Goal: Task Accomplishment & Management: Manage account settings

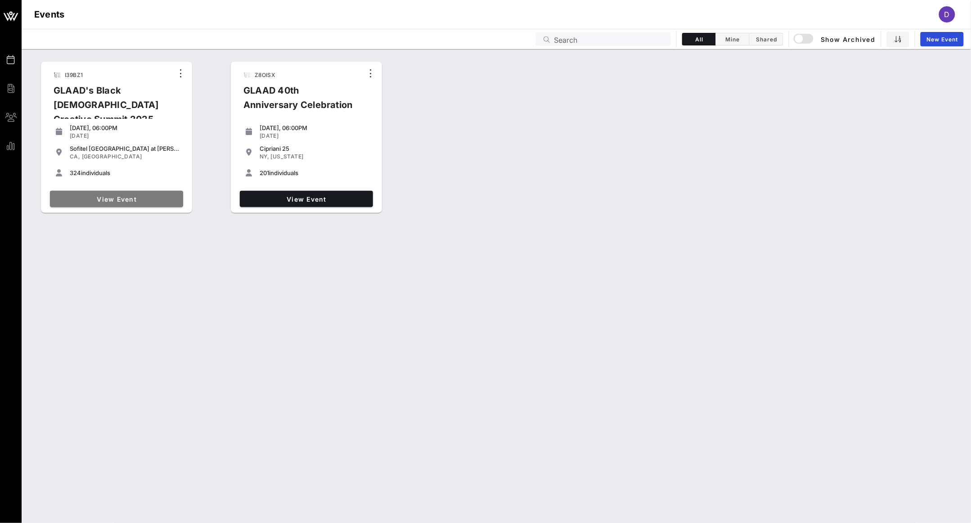
click at [118, 193] on link "View Event" at bounding box center [116, 199] width 133 height 16
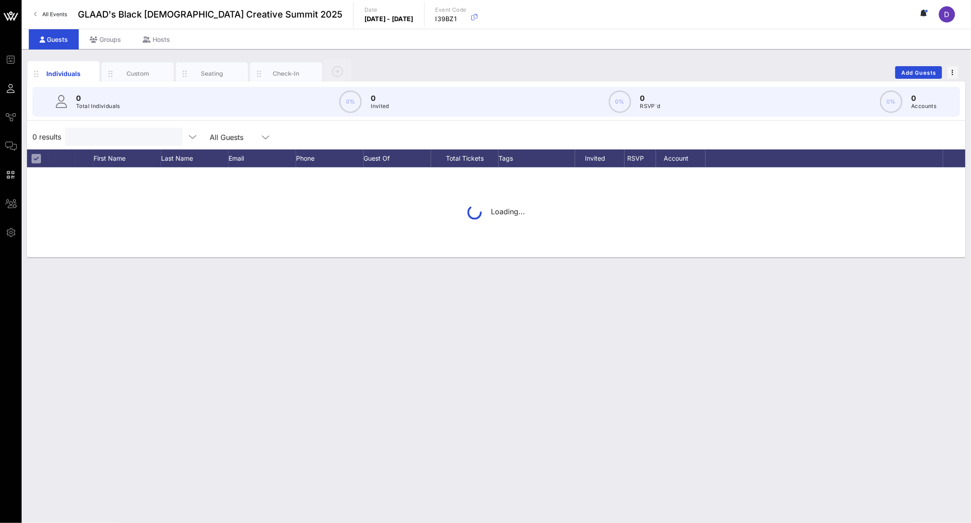
click at [122, 108] on div "0 Total Individuals 0% 0 Invited 0% 0 RSVP`d 0% 0 Accounts 0 results All Guests…" at bounding box center [496, 169] width 938 height 176
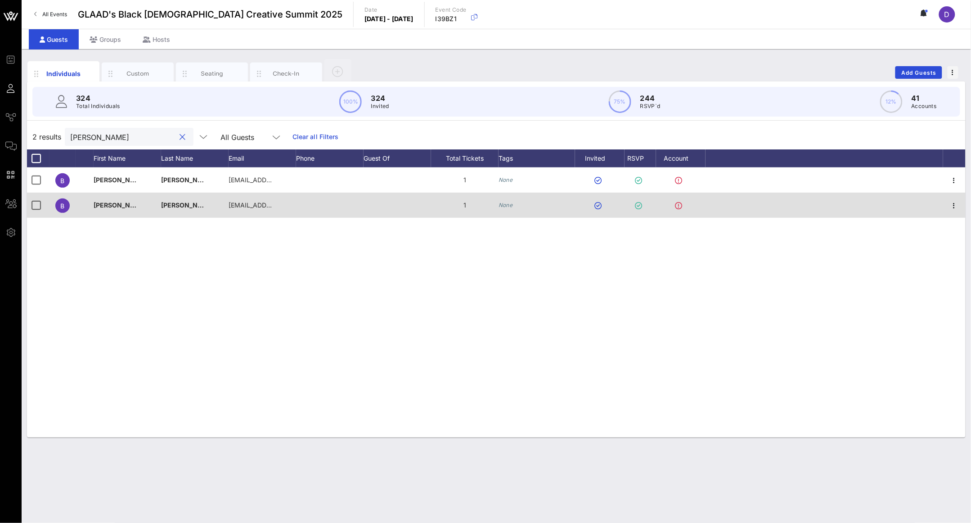
click at [964, 202] on div at bounding box center [954, 205] width 22 height 25
click at [958, 206] on icon "button" at bounding box center [954, 205] width 11 height 11
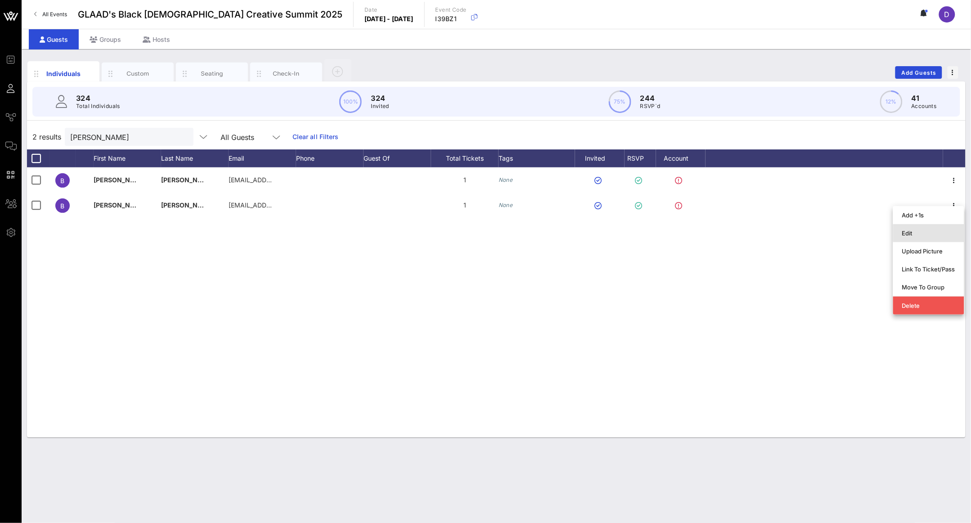
click at [943, 225] on div "Edit" at bounding box center [928, 233] width 71 height 18
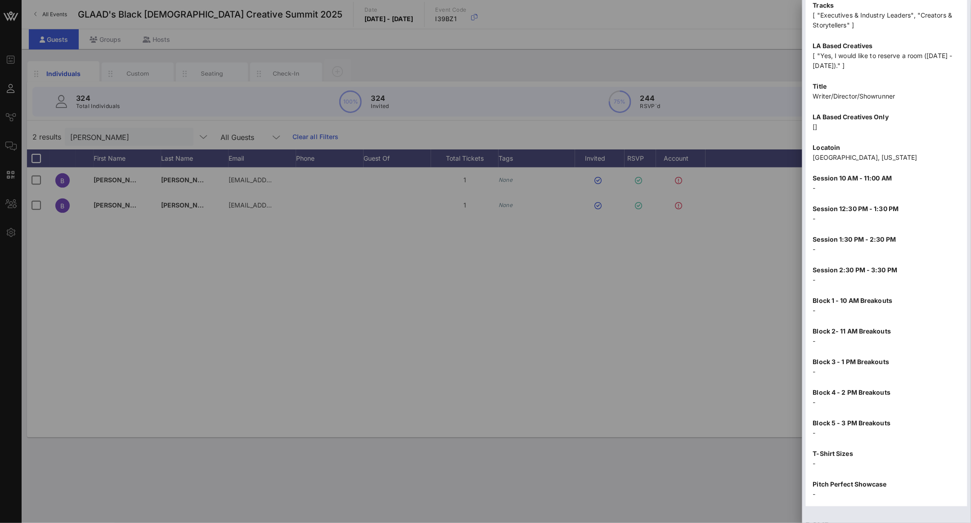
scroll to position [920, 0]
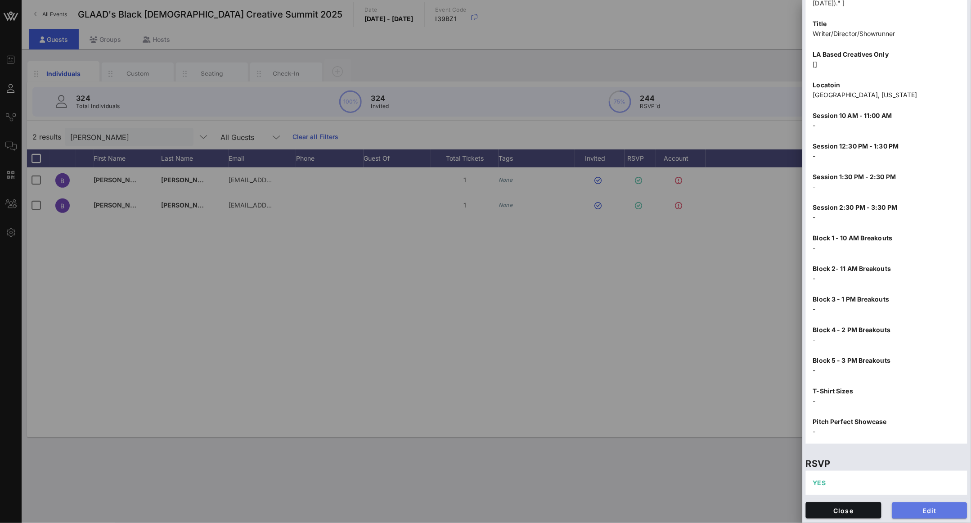
click at [923, 507] on span "Edit" at bounding box center [929, 511] width 61 height 8
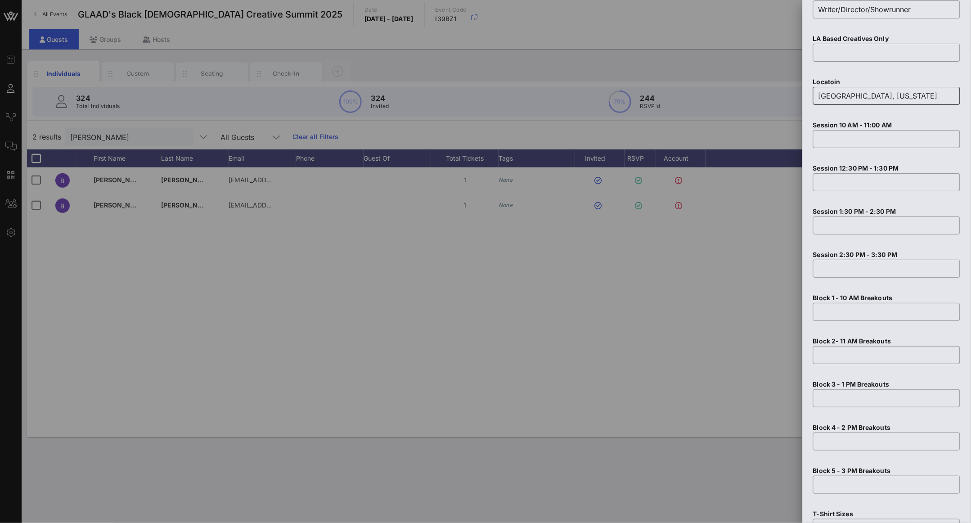
scroll to position [1411, 0]
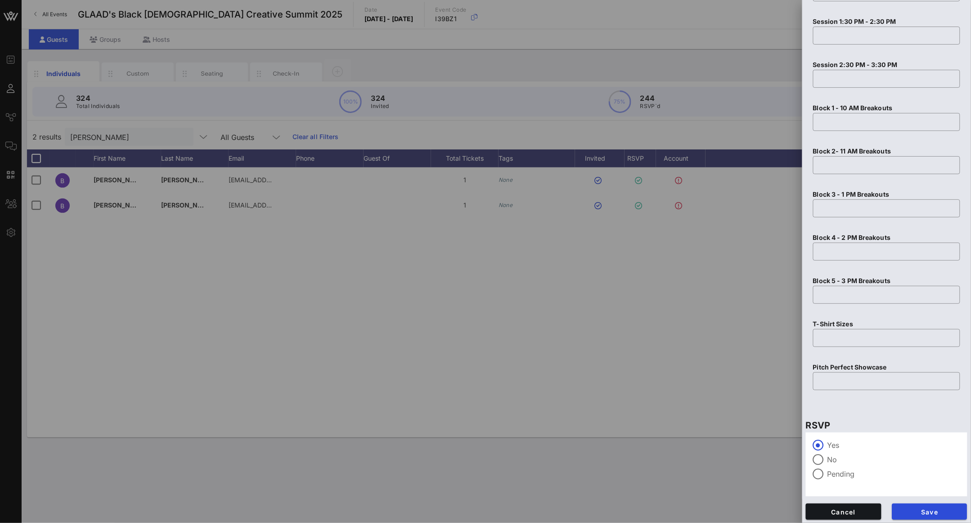
click at [842, 473] on label "Pending" at bounding box center [893, 473] width 133 height 9
click at [822, 459] on div at bounding box center [818, 459] width 15 height 15
click at [924, 508] on span "Save" at bounding box center [929, 512] width 61 height 8
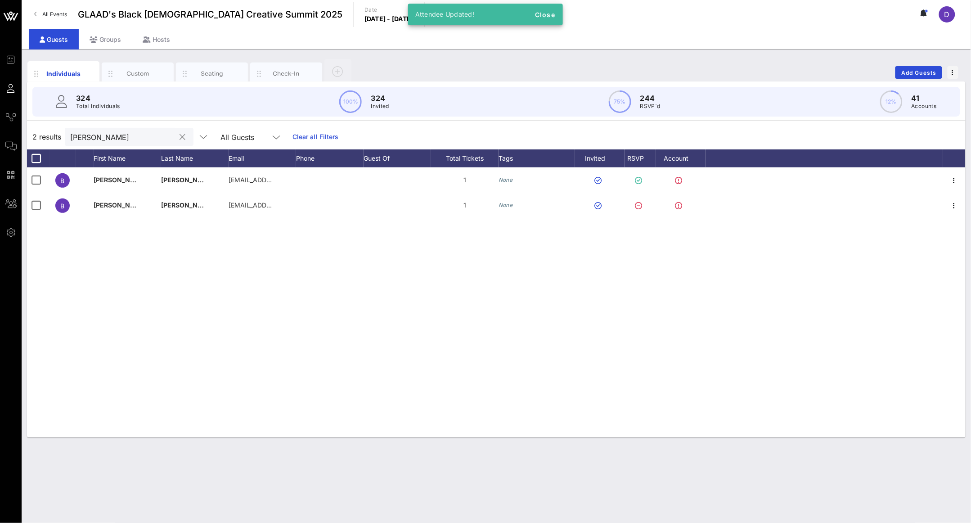
click at [111, 145] on div "[PERSON_NAME]" at bounding box center [122, 137] width 105 height 18
click at [107, 138] on input "[PERSON_NAME]" at bounding box center [122, 137] width 105 height 12
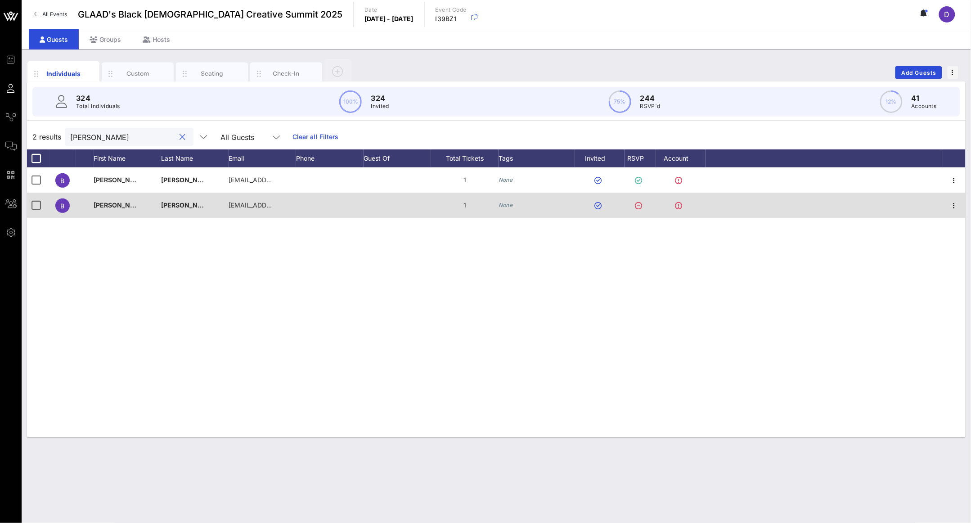
paste input "[PERSON_NAME]"
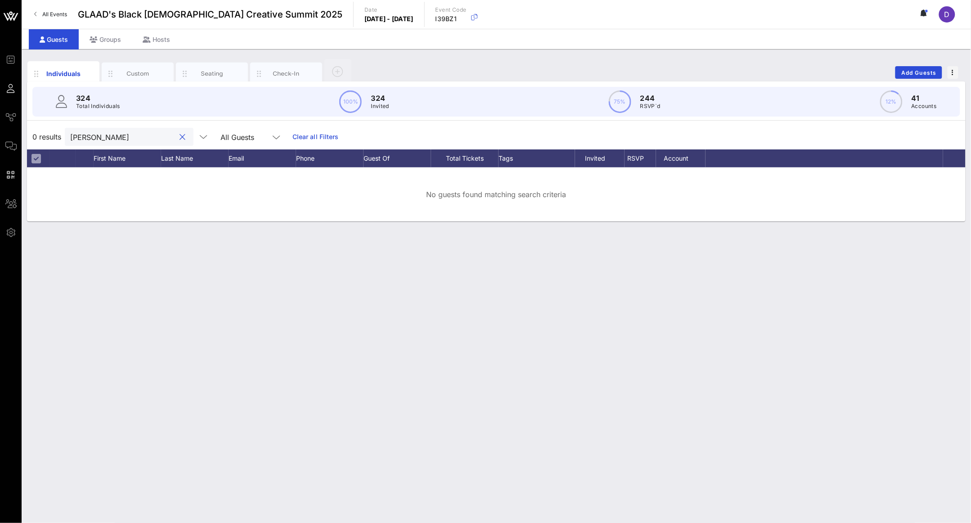
drag, startPoint x: 99, startPoint y: 143, endPoint x: 126, endPoint y: 143, distance: 27.4
click at [126, 143] on div "[PERSON_NAME]" at bounding box center [122, 137] width 105 height 18
drag, startPoint x: 130, startPoint y: 142, endPoint x: 98, endPoint y: 142, distance: 32.4
click at [98, 142] on input "[PERSON_NAME]" at bounding box center [122, 137] width 105 height 12
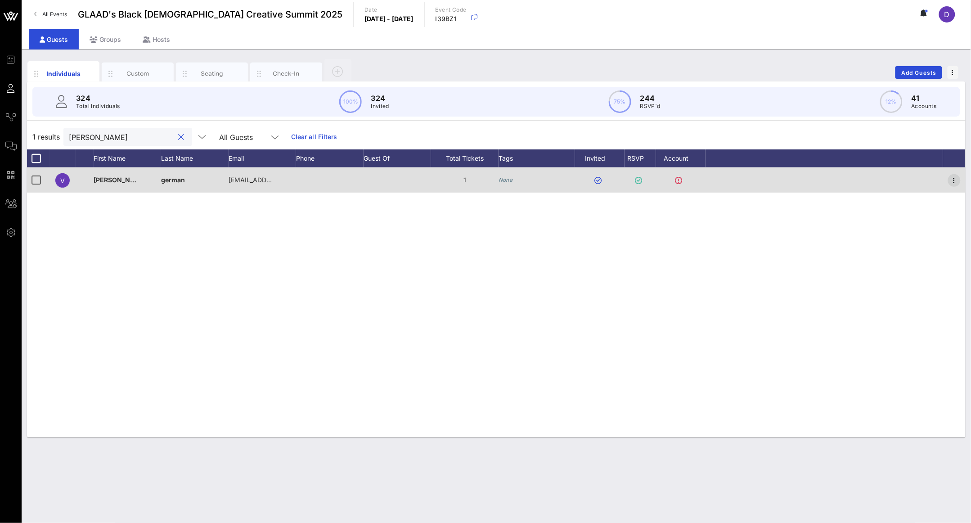
type input "[PERSON_NAME]"
click at [955, 183] on icon "button" at bounding box center [954, 180] width 11 height 11
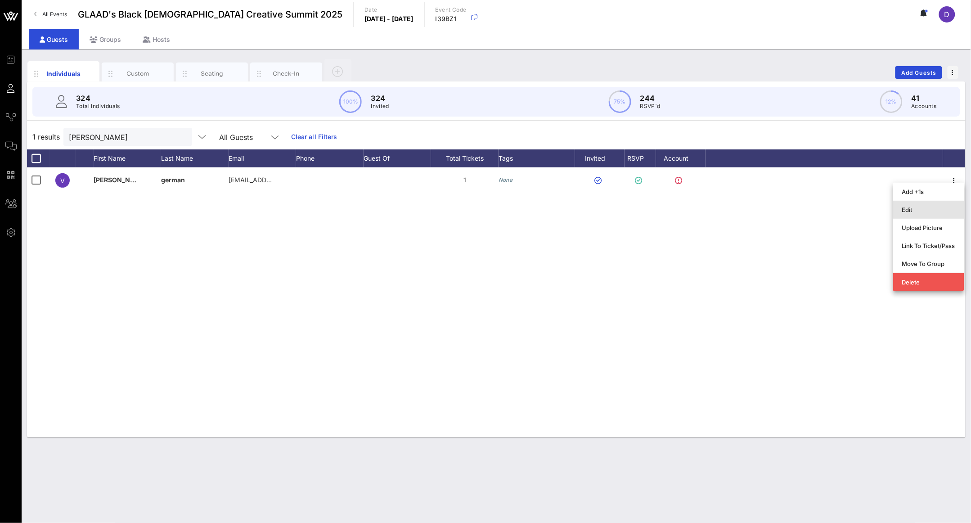
click at [943, 205] on div "Edit" at bounding box center [928, 209] width 53 height 14
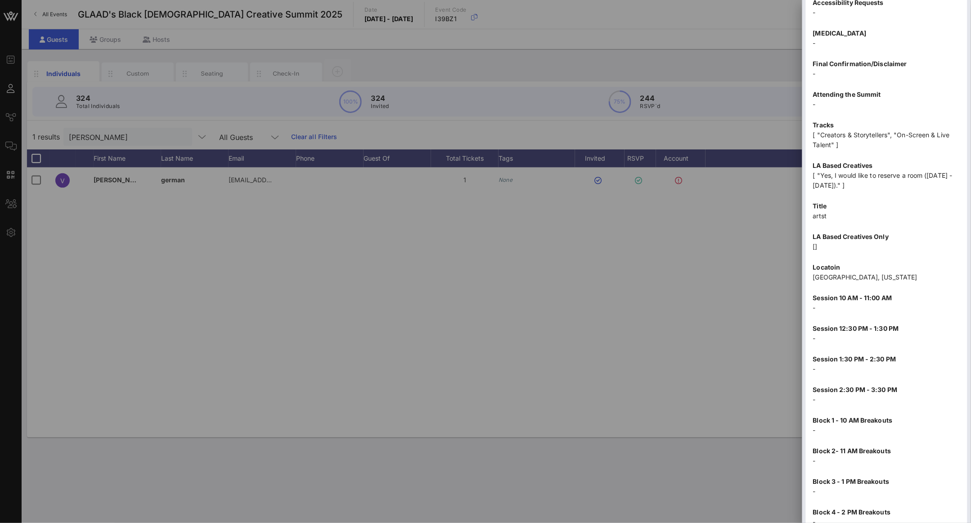
scroll to position [920, 0]
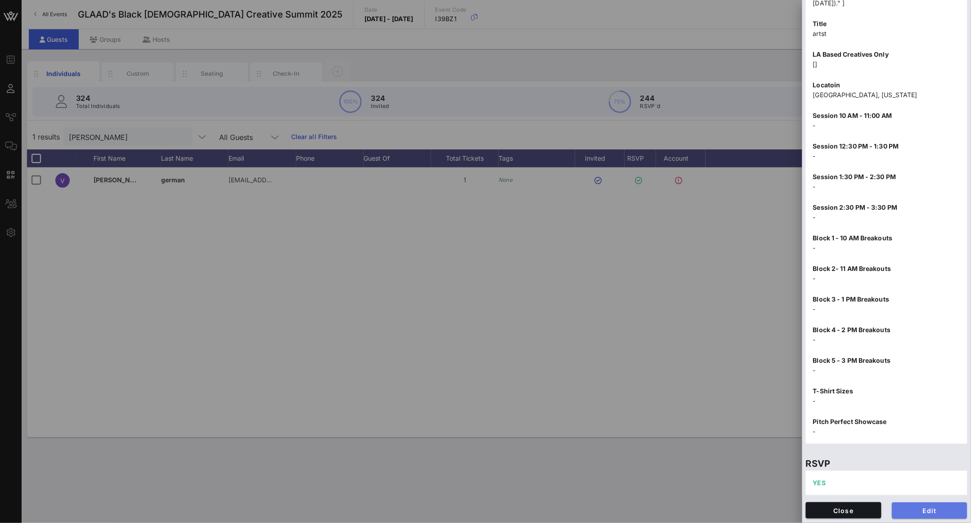
click at [929, 507] on span "Edit" at bounding box center [929, 511] width 61 height 8
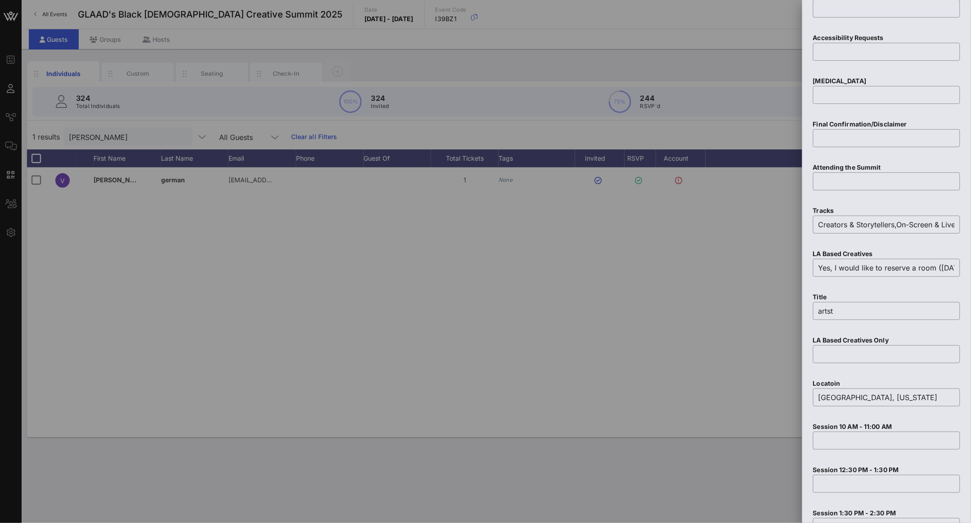
scroll to position [1411, 0]
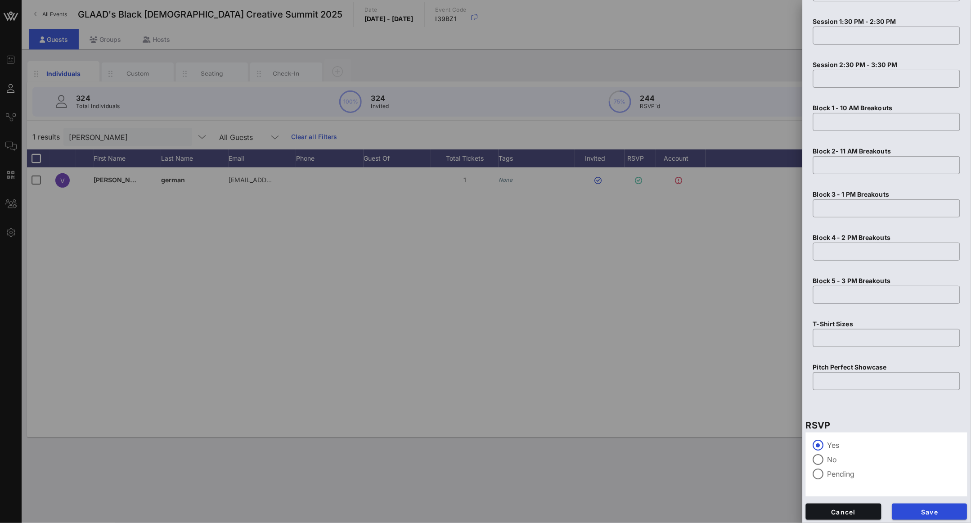
click at [839, 460] on label "No" at bounding box center [893, 459] width 133 height 9
click at [921, 513] on span "Save" at bounding box center [929, 512] width 61 height 8
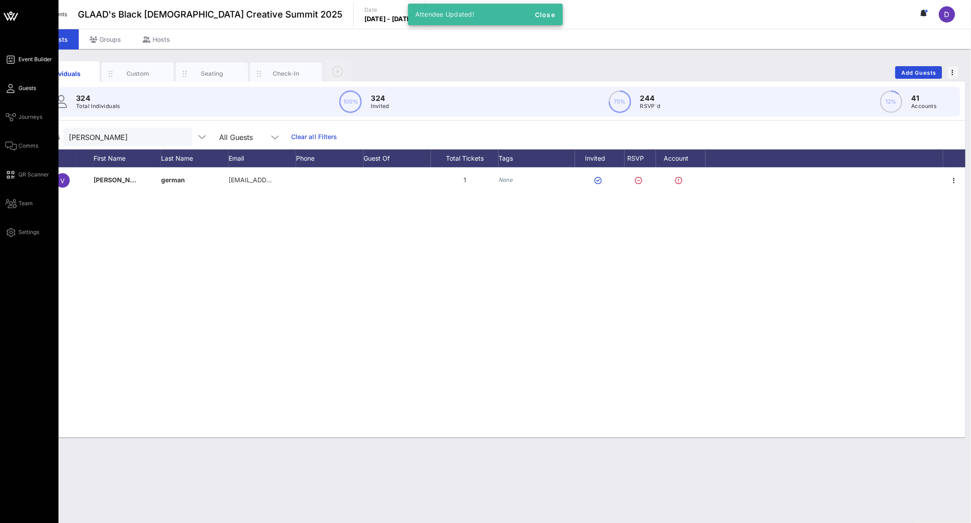
click at [14, 60] on icon at bounding box center [10, 59] width 11 height 1
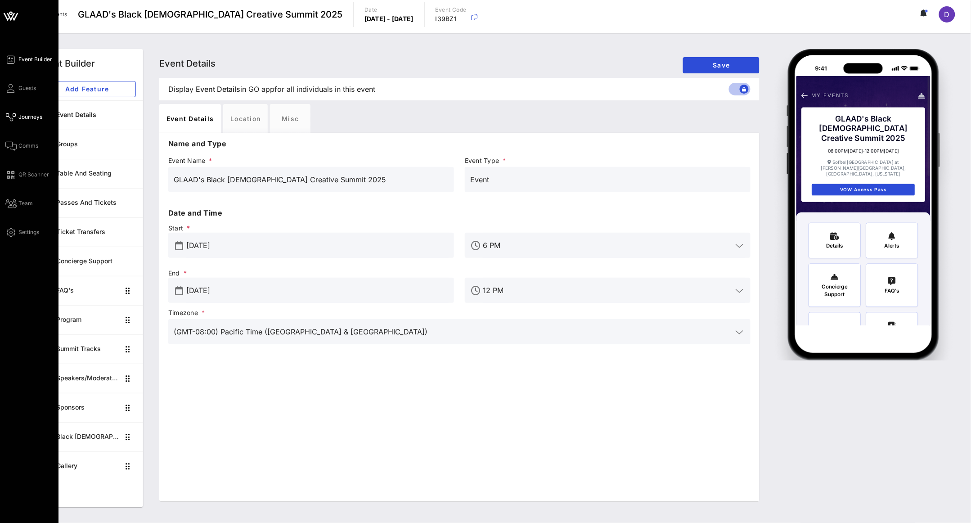
click at [20, 115] on span "Journeys" at bounding box center [30, 117] width 24 height 8
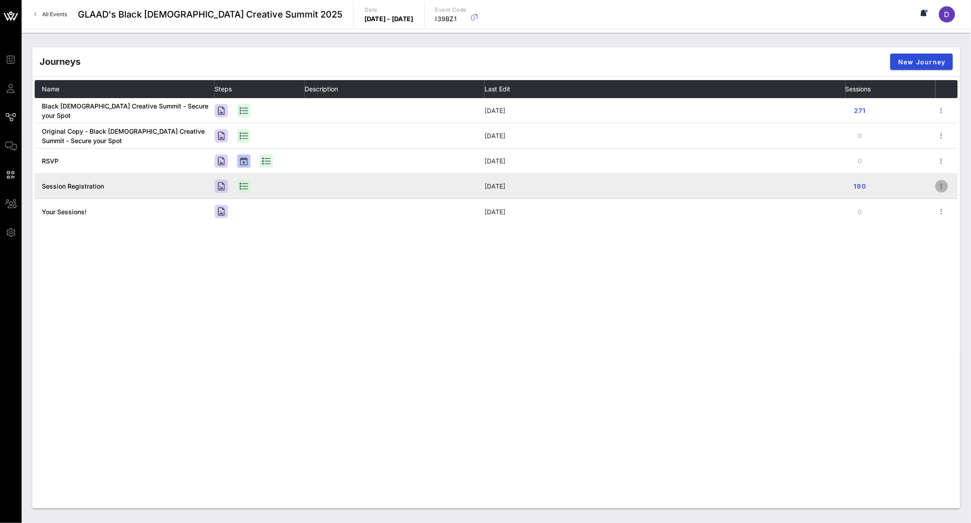
click at [942, 187] on icon "button" at bounding box center [941, 186] width 11 height 11
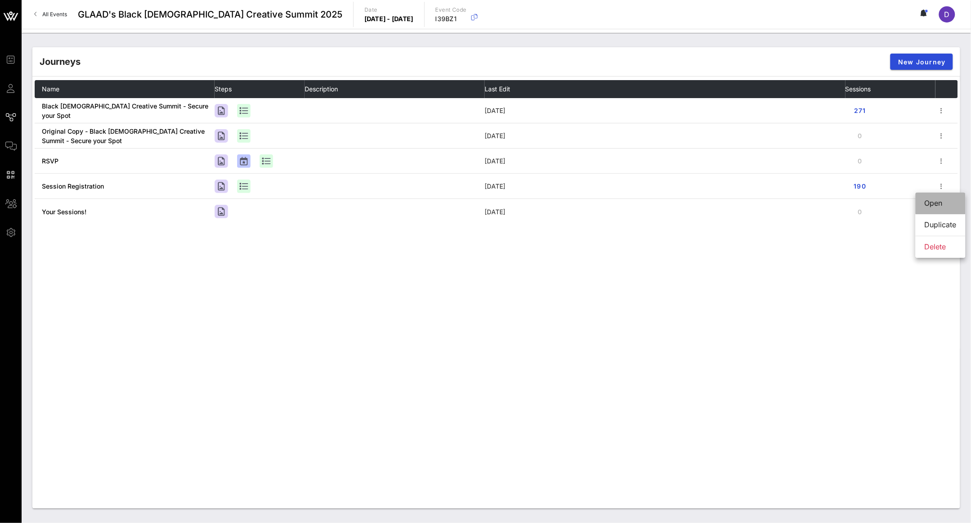
click at [941, 204] on div "Open" at bounding box center [940, 203] width 32 height 9
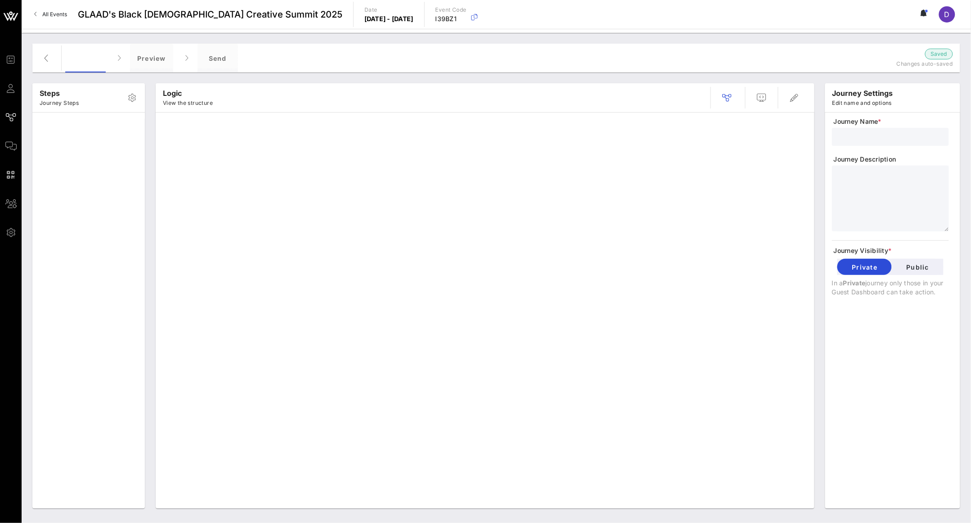
type input "Session Registration"
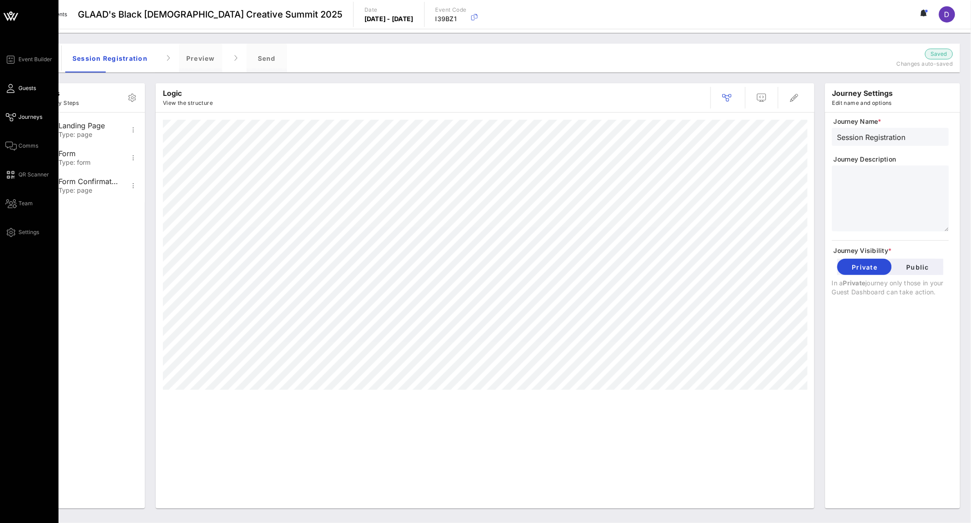
click at [22, 88] on span "Guests" at bounding box center [27, 88] width 18 height 8
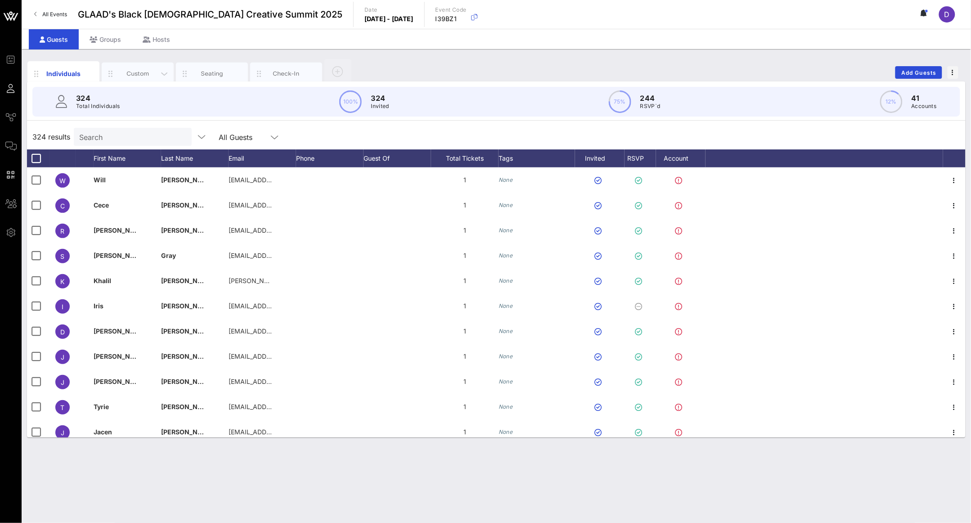
click at [127, 71] on div "Custom" at bounding box center [138, 73] width 40 height 9
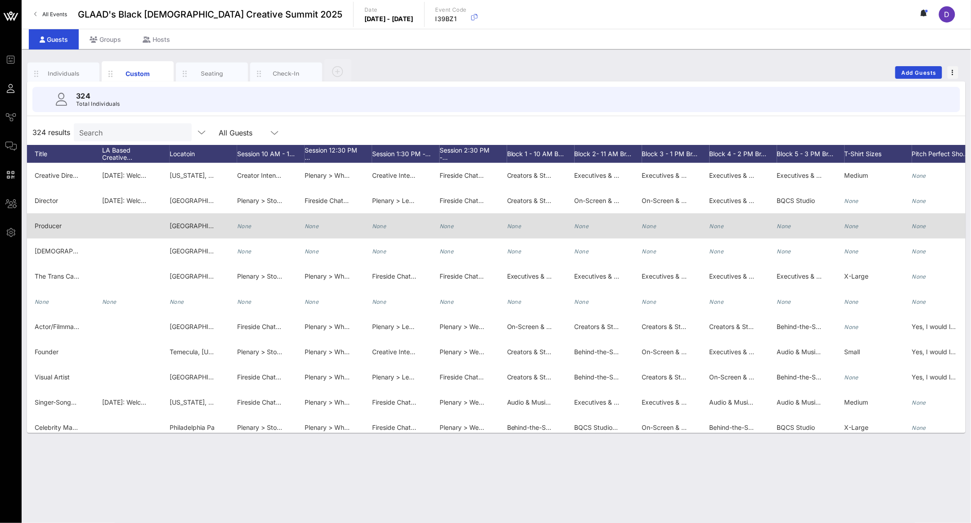
scroll to position [0, 1406]
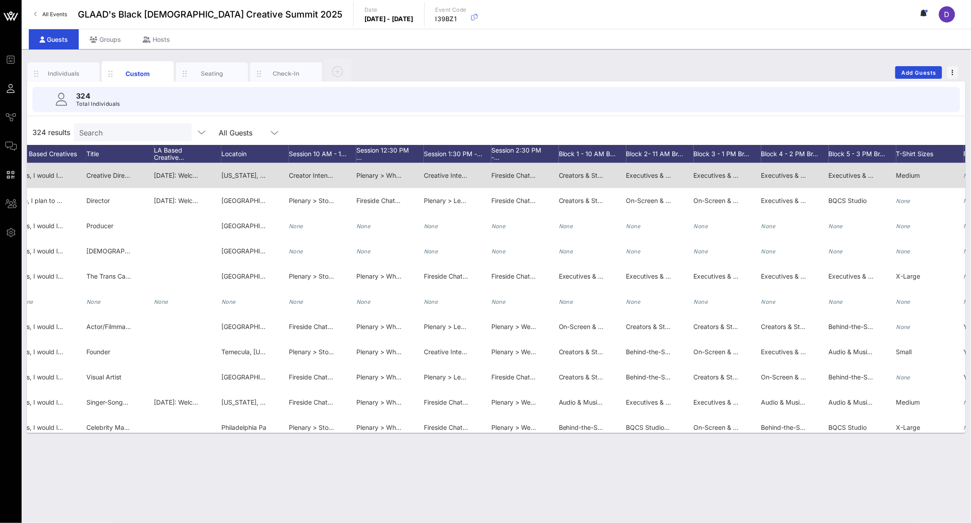
click at [311, 176] on span "Creator Intensive > The Creative Crossover: Public Perception of Your Art Conve…" at bounding box center [451, 175] width 324 height 8
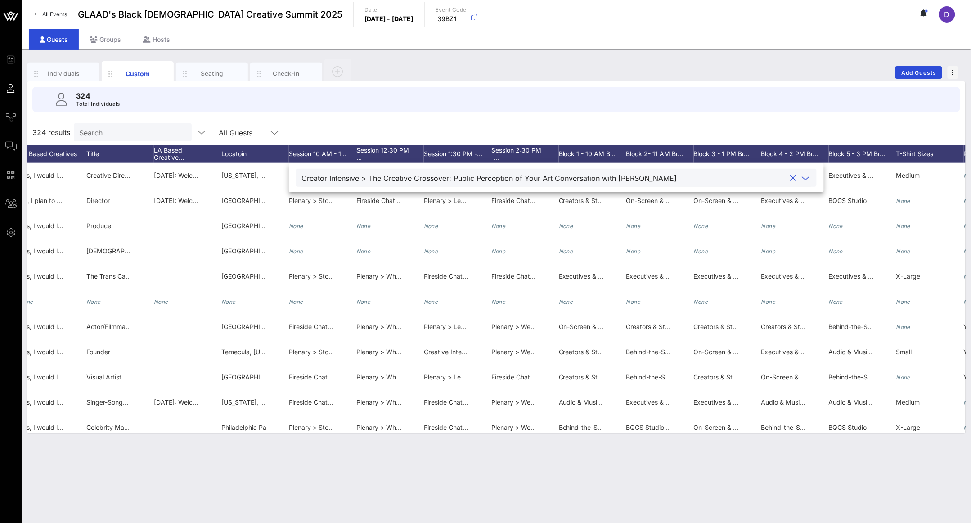
click at [802, 179] on icon at bounding box center [806, 178] width 8 height 11
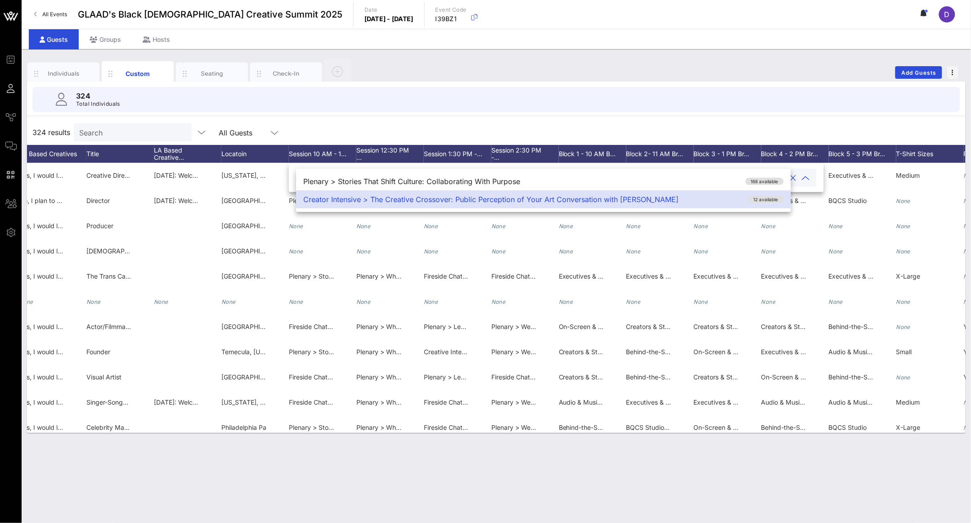
click at [801, 129] on div "324 results Search All Guests" at bounding box center [496, 132] width 938 height 25
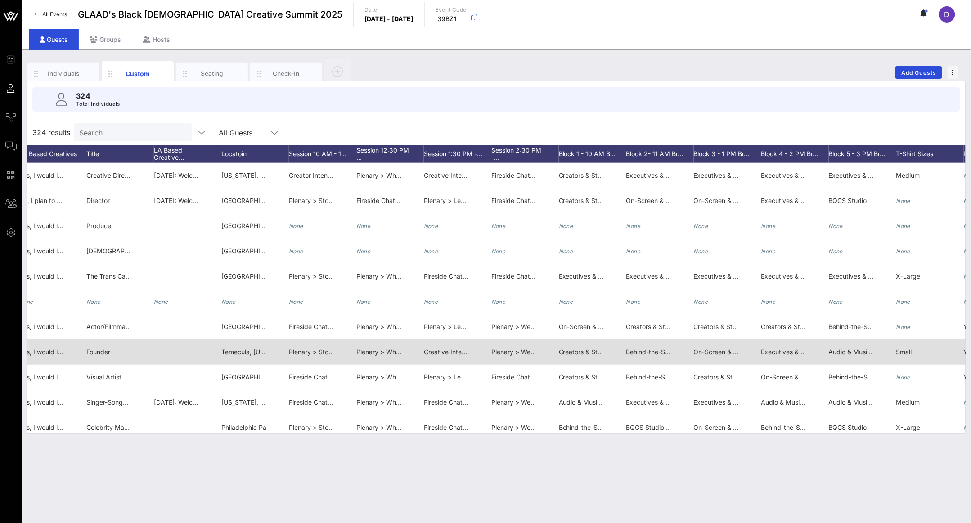
scroll to position [1, 1406]
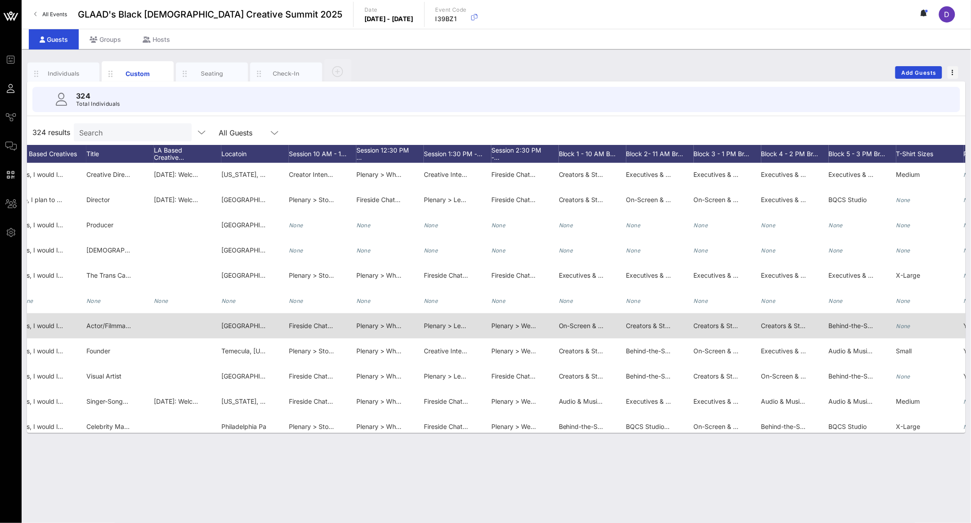
click at [302, 326] on span "Fireside Chat > The Creative Crossover: Public Perception of Your Art" at bounding box center [391, 326] width 205 height 8
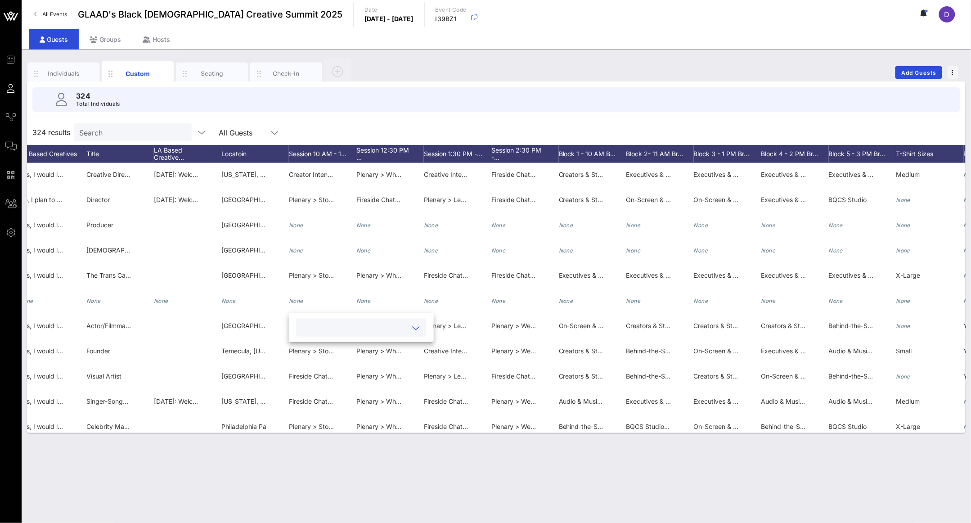
click at [412, 327] on icon at bounding box center [416, 328] width 8 height 11
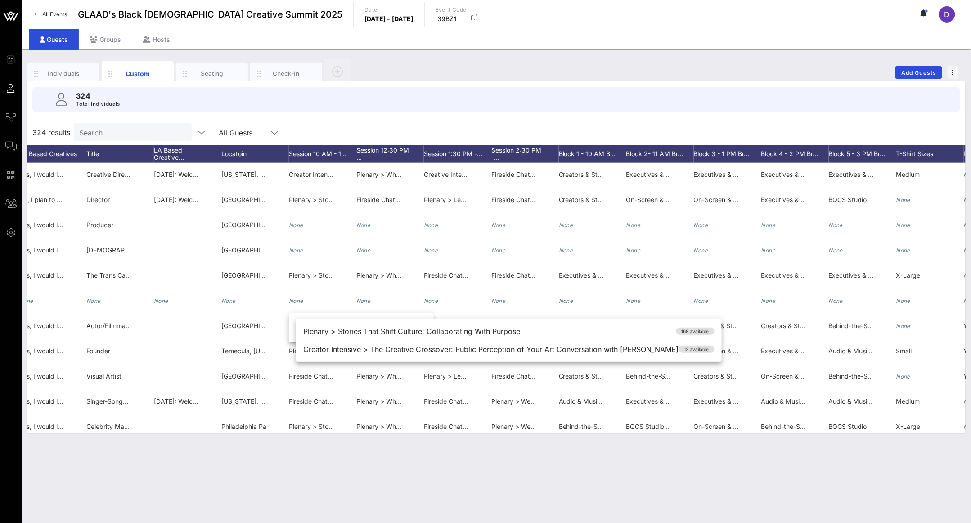
click at [498, 122] on div "324 results Search All Guests" at bounding box center [496, 132] width 938 height 25
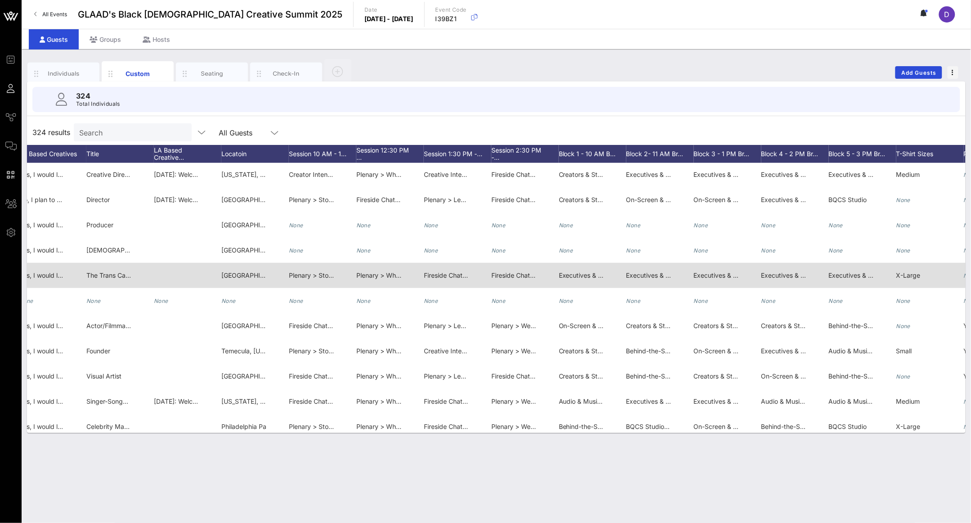
click at [392, 273] on span "Plenary > What Is Your Legacy with [PERSON_NAME]" at bounding box center [435, 275] width 159 height 8
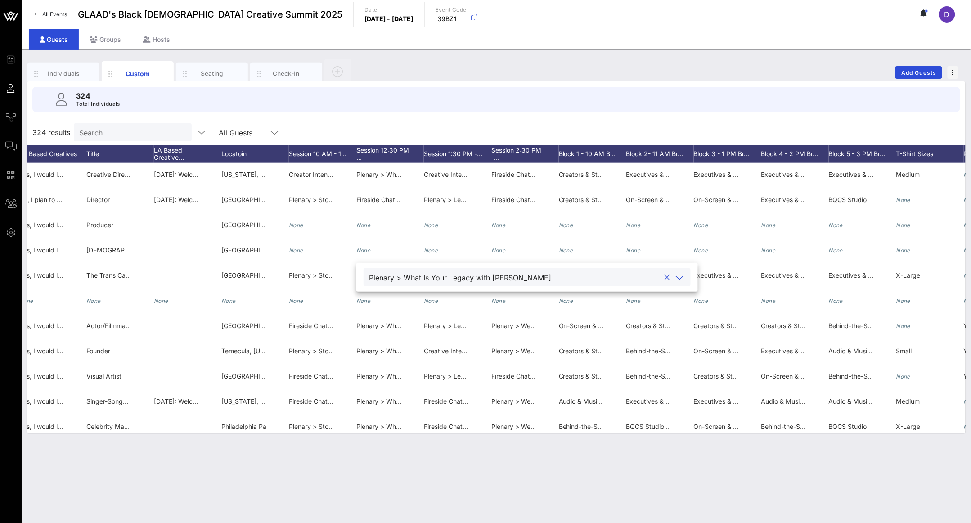
click at [676, 274] on icon at bounding box center [680, 277] width 8 height 11
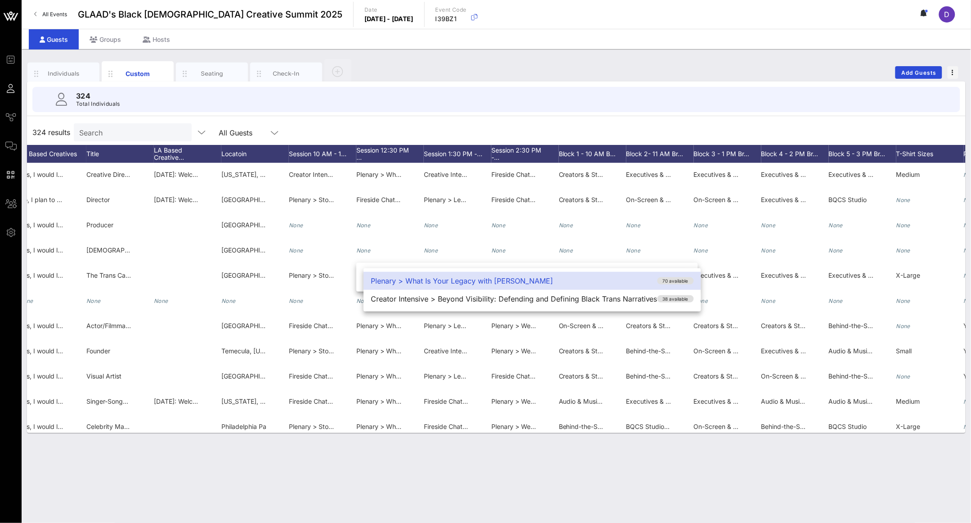
click at [654, 115] on div "324 Total Individuals" at bounding box center [496, 99] width 949 height 36
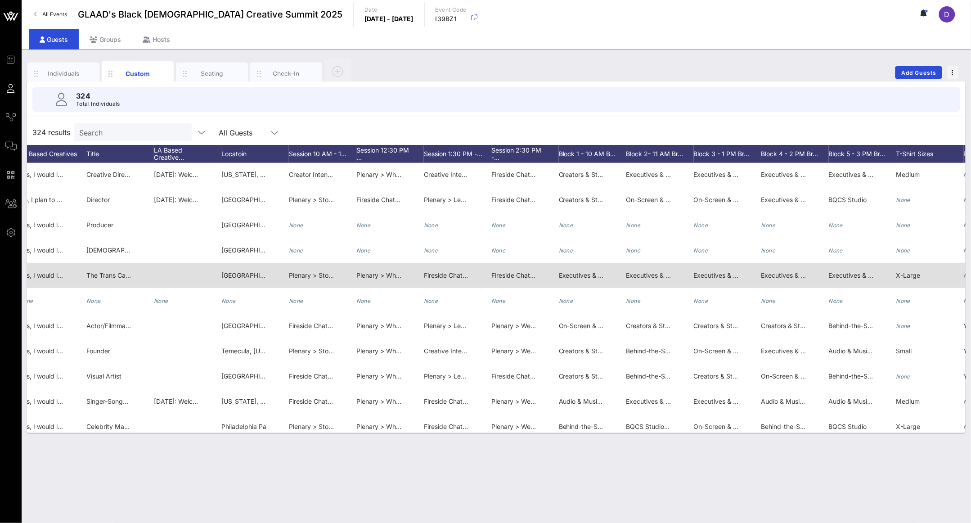
click at [584, 277] on span "Executives & Industry Leaders > What Makes Us Say Yes: How Executives Decide to…" at bounding box center [694, 275] width 270 height 8
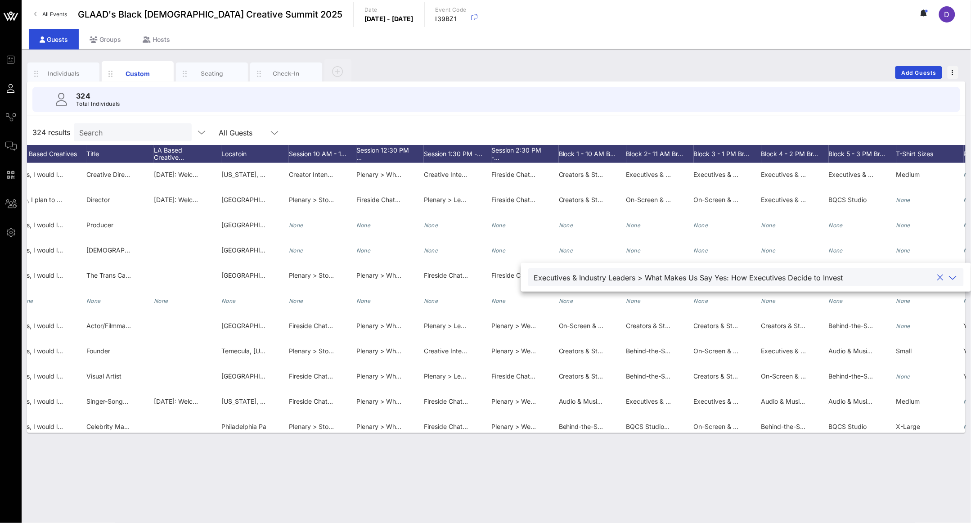
click at [950, 280] on icon at bounding box center [953, 277] width 8 height 11
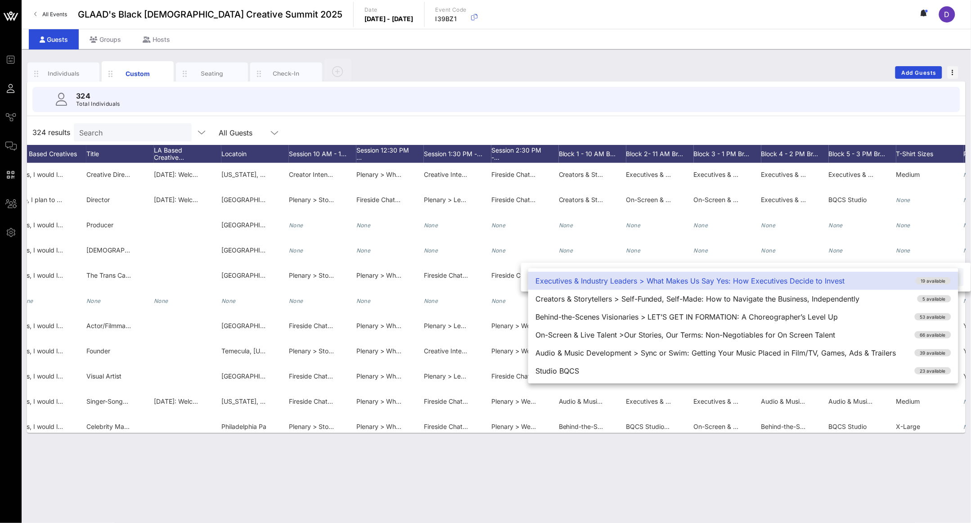
click at [831, 123] on div "324 results Search All Guests" at bounding box center [496, 132] width 938 height 25
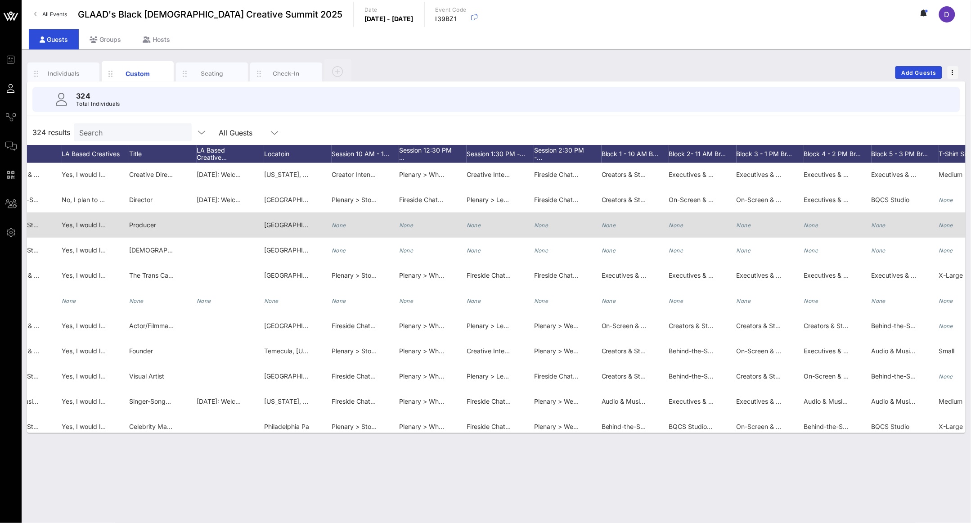
scroll to position [1, 1322]
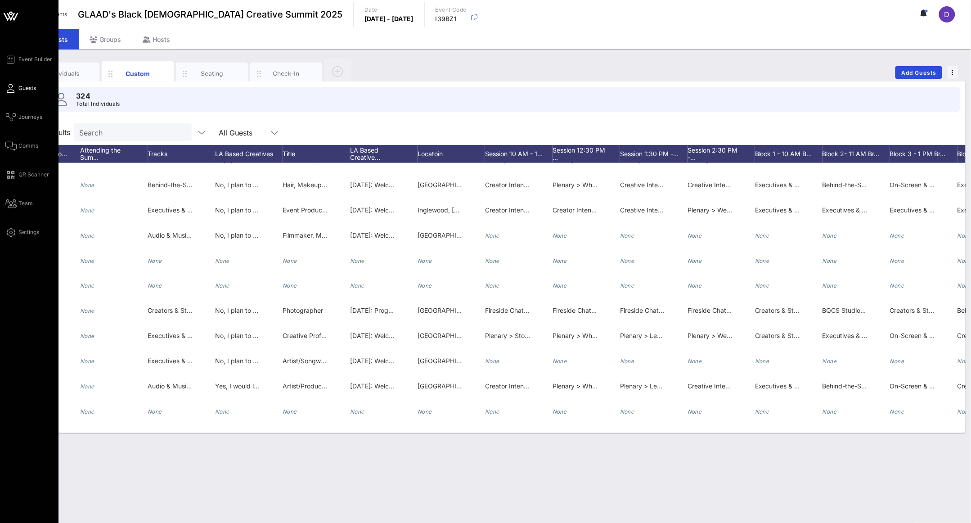
click at [16, 94] on div "Event Builder Guests Journeys Comms QR Scanner Team Settings" at bounding box center [31, 146] width 53 height 184
click at [27, 56] on span "Event Builder" at bounding box center [35, 59] width 34 height 8
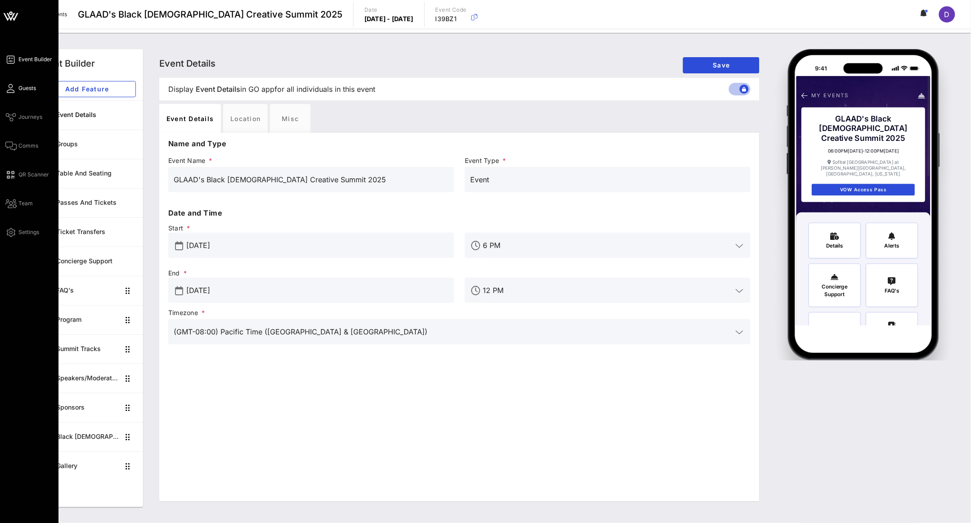
click at [13, 89] on icon at bounding box center [10, 88] width 11 height 1
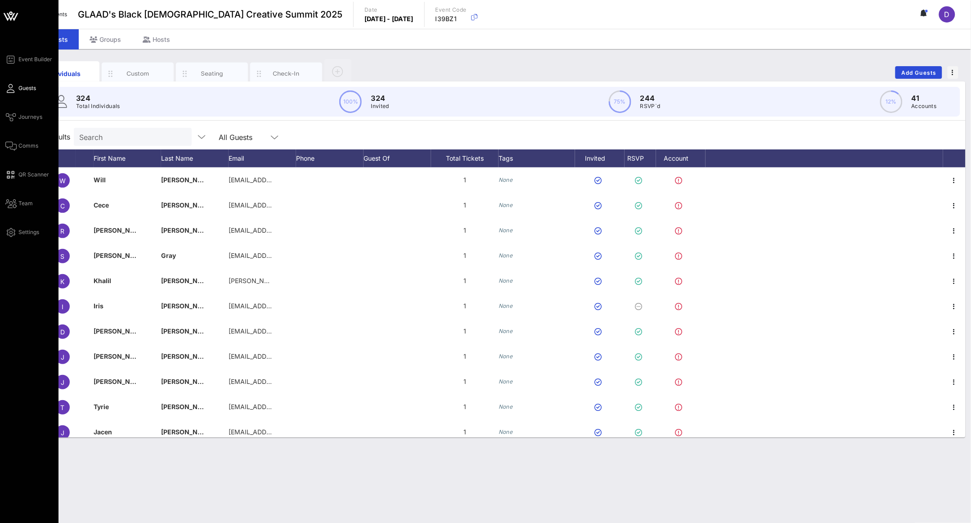
click at [19, 52] on div "Event Builder Guests Journeys Comms QR Scanner Team Settings" at bounding box center [29, 261] width 58 height 523
click at [19, 58] on span "Event Builder" at bounding box center [35, 59] width 34 height 8
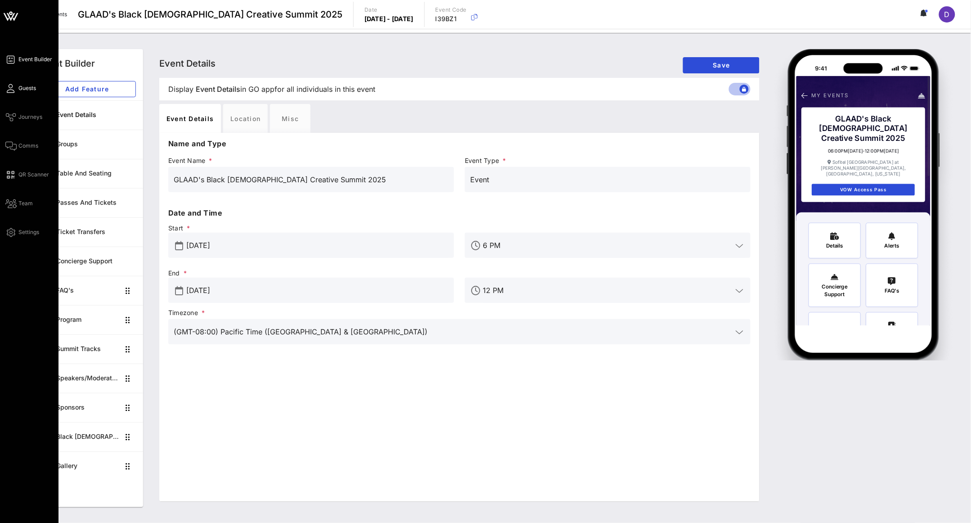
click at [13, 88] on icon at bounding box center [10, 88] width 11 height 1
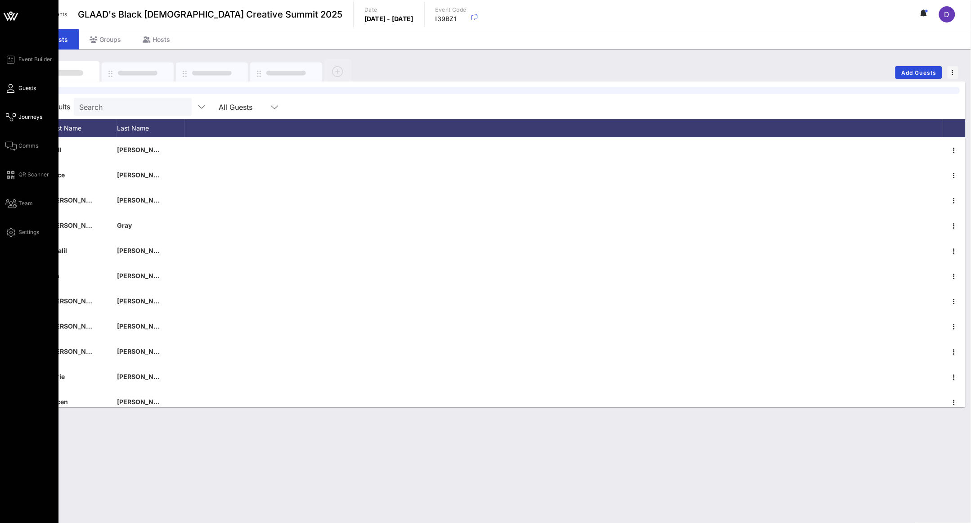
click at [18, 114] on link "Journeys" at bounding box center [23, 117] width 37 height 11
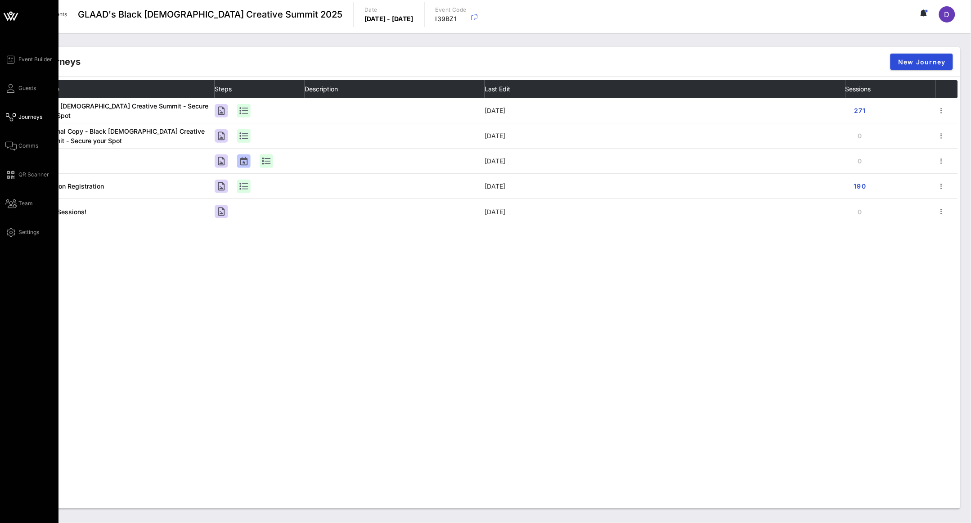
click at [14, 53] on div "Event Builder Guests Journeys Comms QR Scanner Team Settings" at bounding box center [29, 261] width 58 height 523
click at [15, 59] on icon at bounding box center [10, 59] width 11 height 1
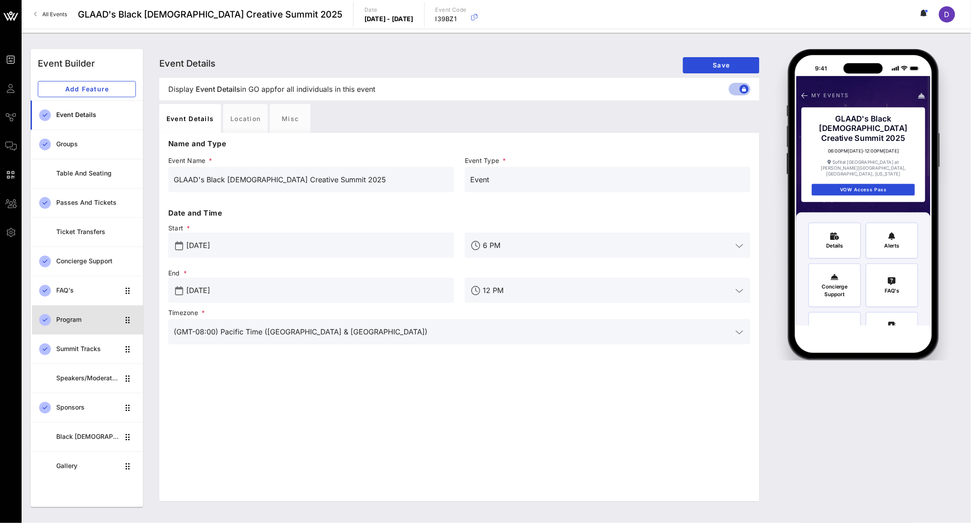
click at [76, 317] on div "Program" at bounding box center [87, 320] width 63 height 8
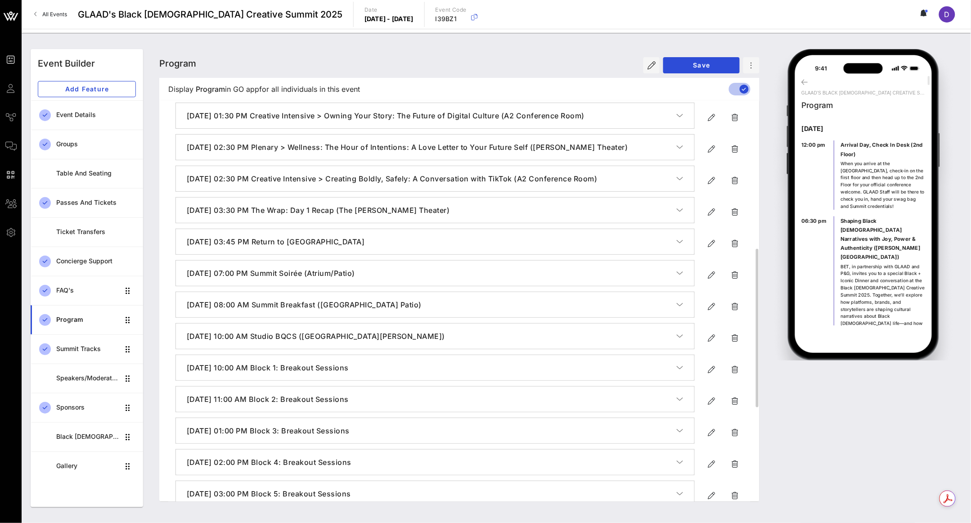
scroll to position [477, 0]
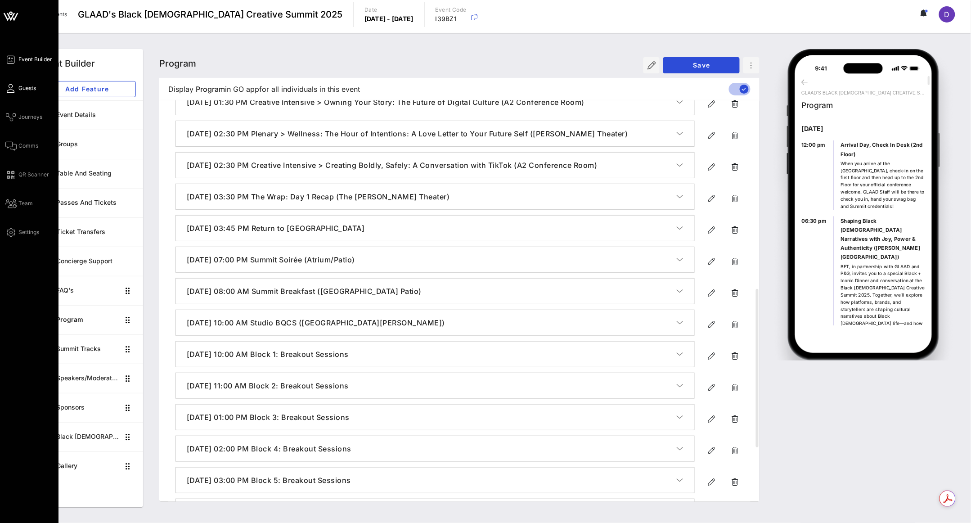
click at [18, 92] on link "Guests" at bounding box center [20, 88] width 31 height 11
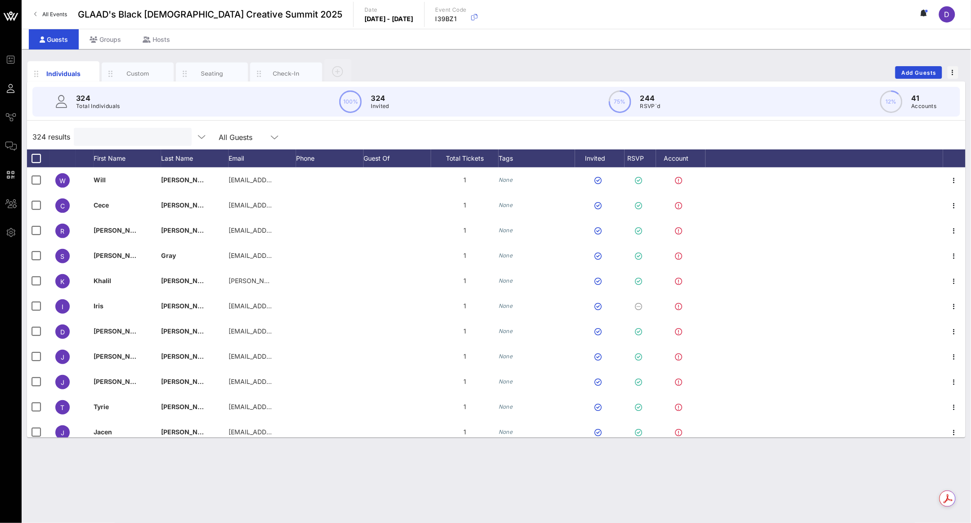
click at [129, 138] on input "text" at bounding box center [131, 137] width 105 height 12
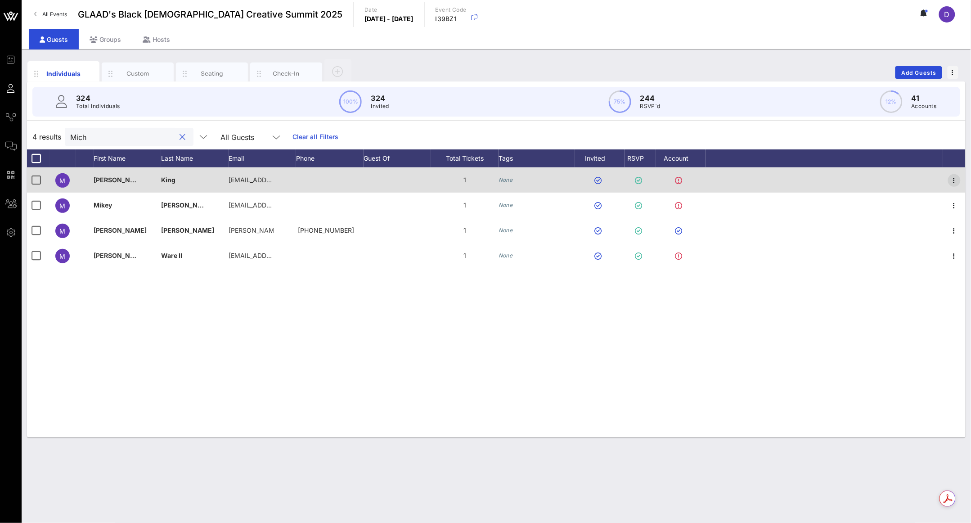
type input "Mich"
click at [955, 178] on icon "button" at bounding box center [954, 180] width 11 height 11
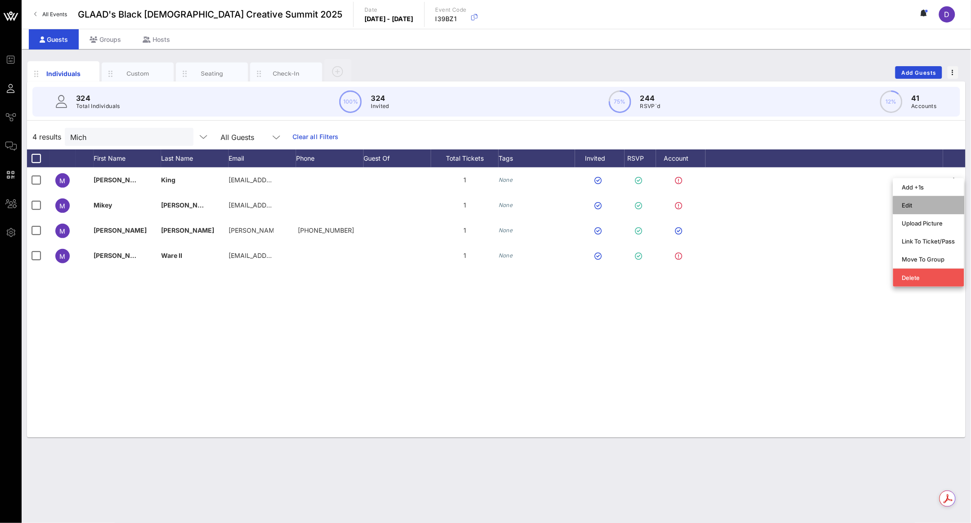
click at [937, 201] on div "Edit" at bounding box center [928, 205] width 53 height 14
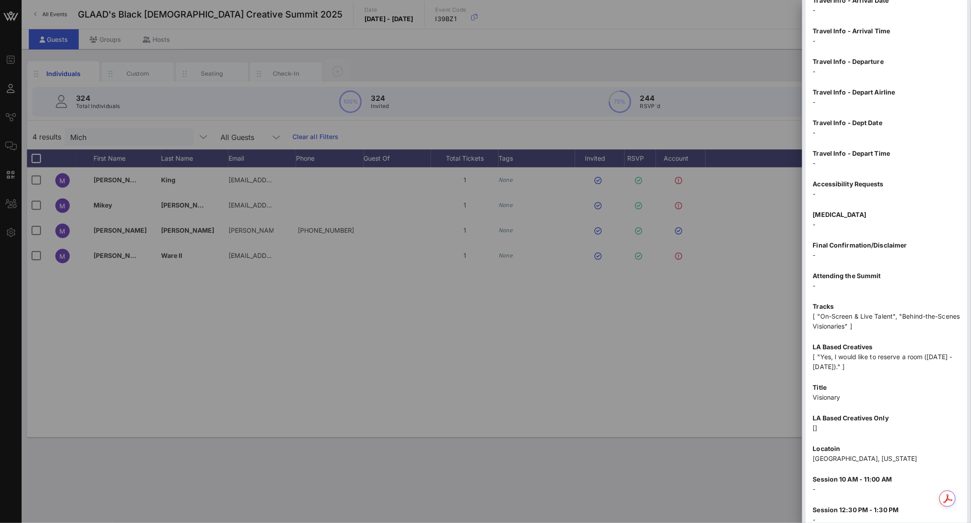
scroll to position [920, 0]
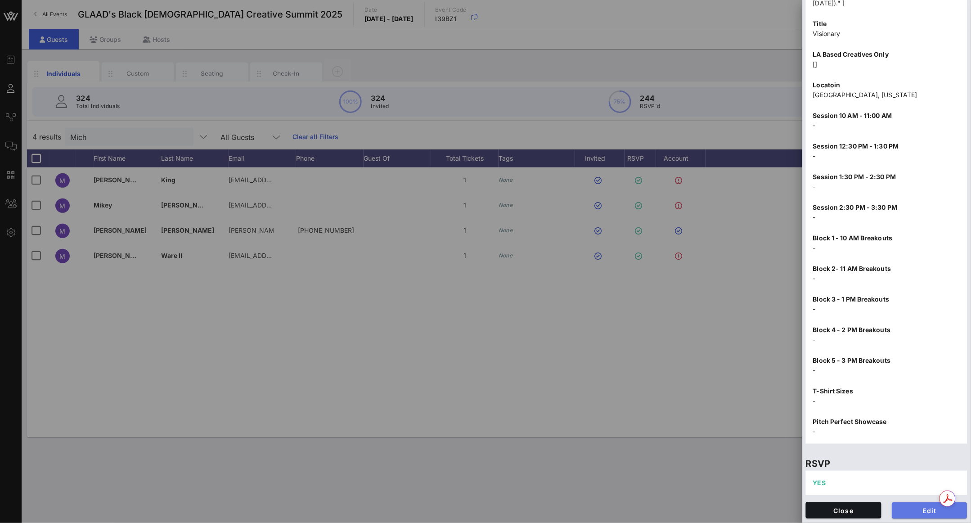
click at [911, 513] on span "Edit" at bounding box center [929, 511] width 61 height 8
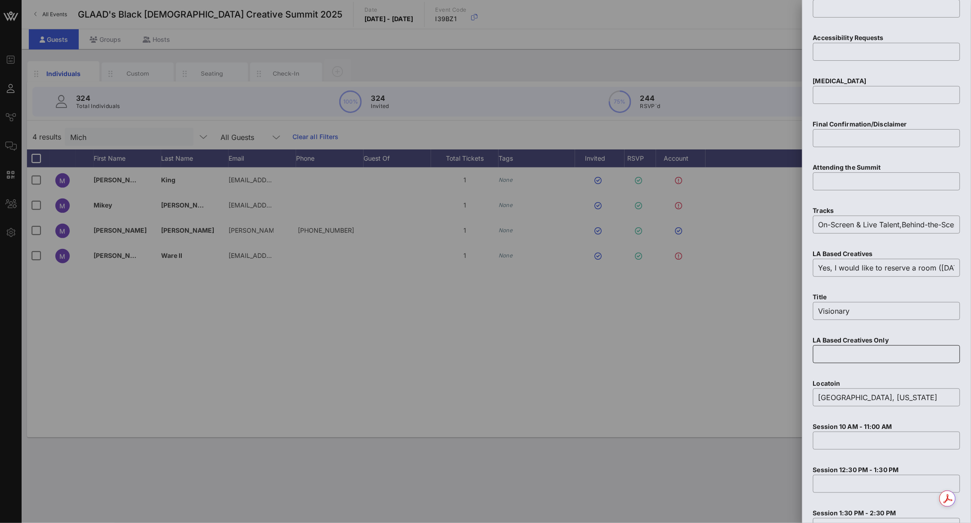
scroll to position [1411, 0]
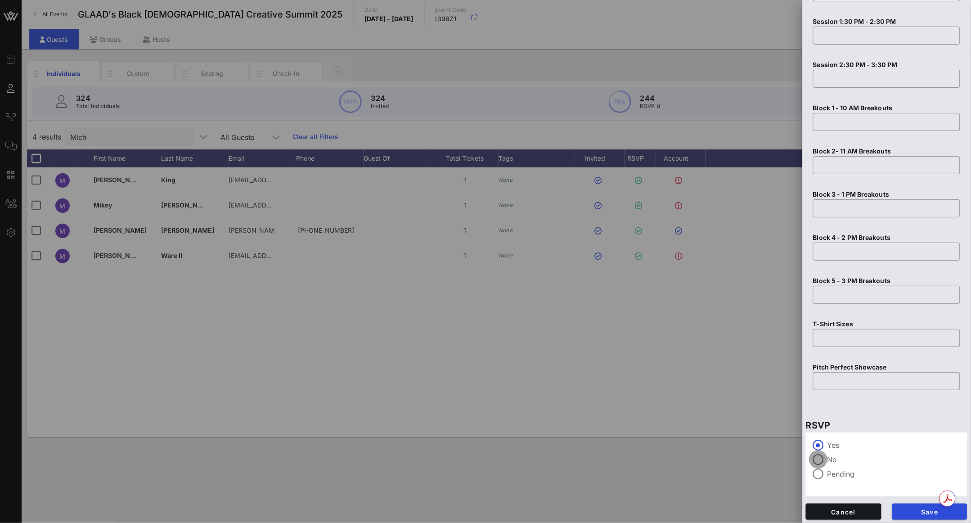
click at [818, 456] on div at bounding box center [818, 459] width 15 height 15
click at [919, 505] on button "Save" at bounding box center [930, 511] width 76 height 16
